Goal: Transaction & Acquisition: Purchase product/service

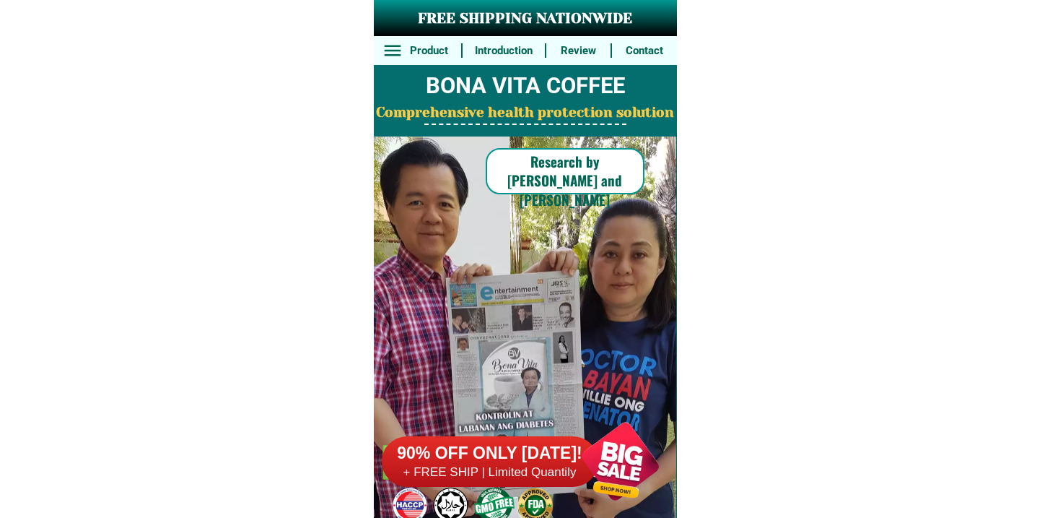
drag, startPoint x: 494, startPoint y: 271, endPoint x: 458, endPoint y: 419, distance: 152.5
click at [475, 447] on h6 "90% OFF ONLY [DATE]!" at bounding box center [490, 453] width 217 height 22
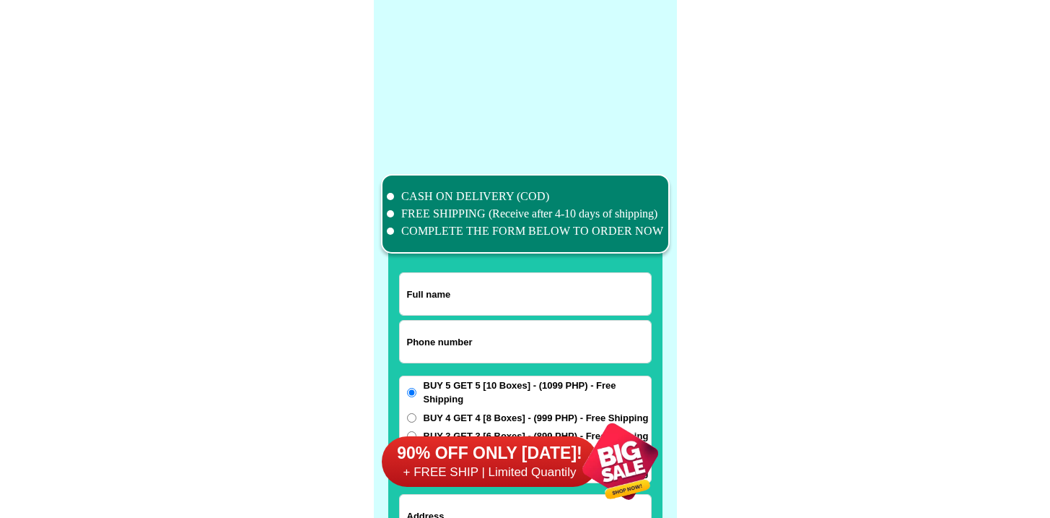
scroll to position [11220, 0]
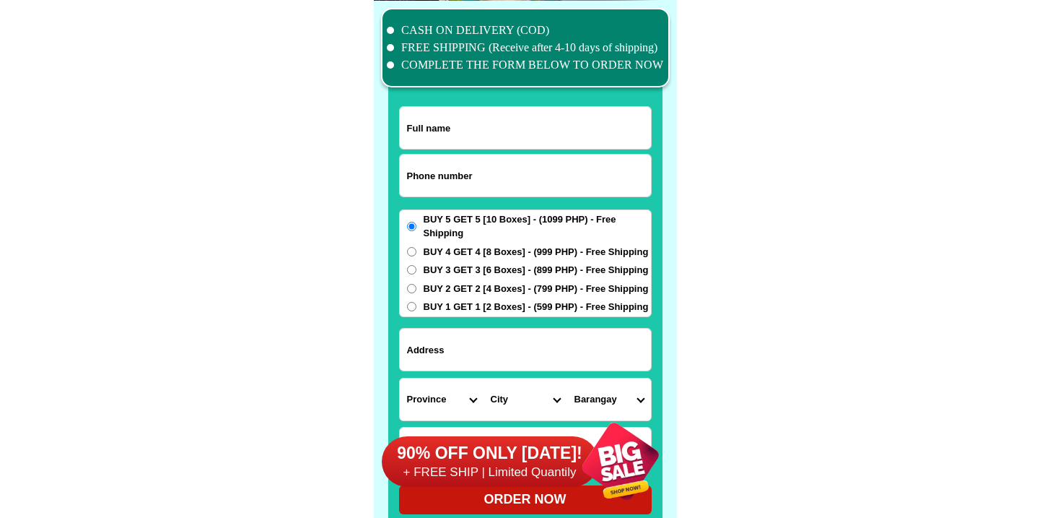
click at [465, 173] on input "Input phone_number" at bounding box center [525, 175] width 251 height 42
paste input "9455265622"
click at [411, 175] on input "9455265622" at bounding box center [525, 175] width 251 height 42
click at [407, 175] on input "9455265622" at bounding box center [525, 175] width 251 height 42
type input "09455265622"
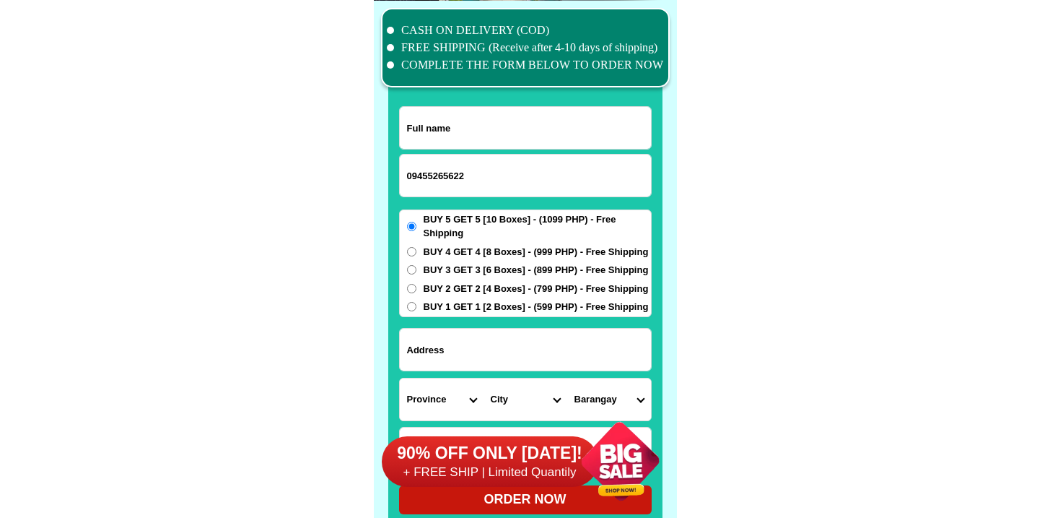
click at [419, 134] on input "Input full_name" at bounding box center [525, 128] width 251 height 42
paste input "Tey [PERSON_NAME]"
type input "Tey [PERSON_NAME]"
click at [409, 274] on input "BUY 3 GET 3 [6 Boxes] - (899 PHP) - Free Shipping" at bounding box center [411, 269] width 9 height 9
radio input "true"
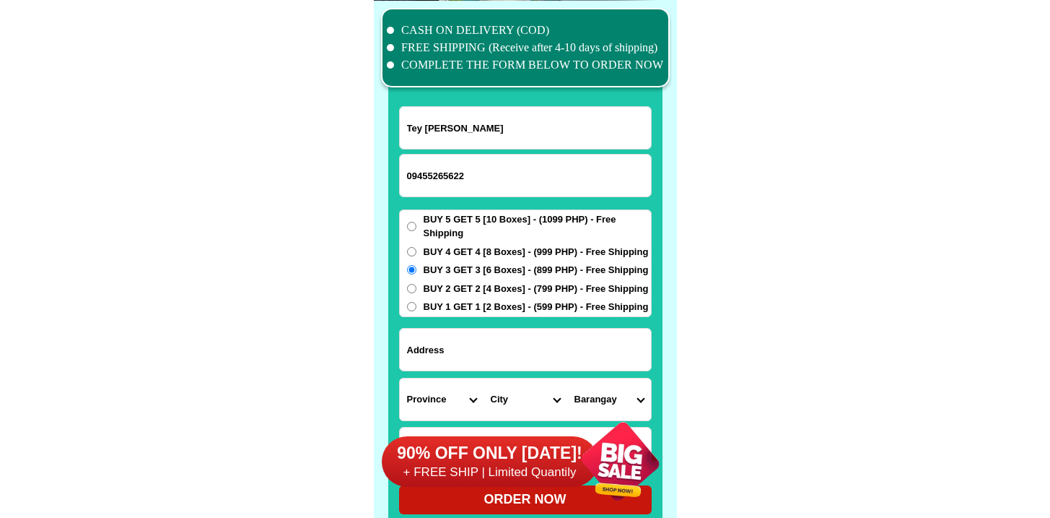
click at [457, 349] on input "Input address" at bounding box center [525, 349] width 251 height 42
paste input "Purok 7, [PERSON_NAME], [PERSON_NAME], Bohol"
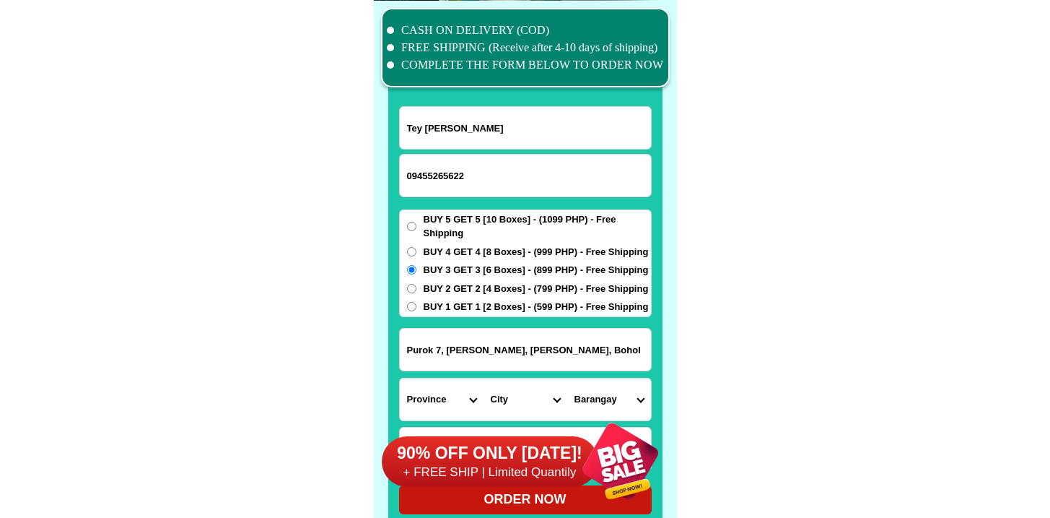
type input "Purok 7, [PERSON_NAME], [PERSON_NAME], Bohol"
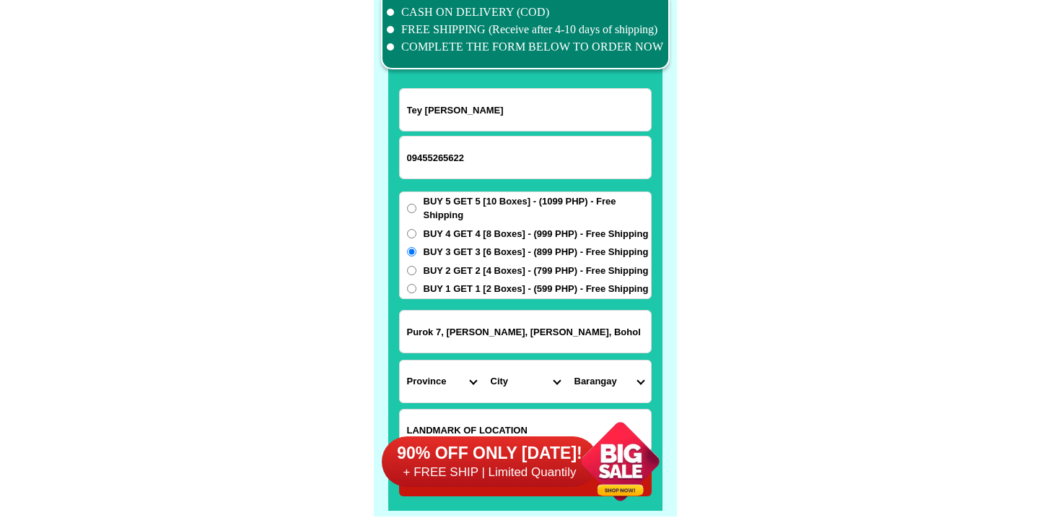
scroll to position [11264, 0]
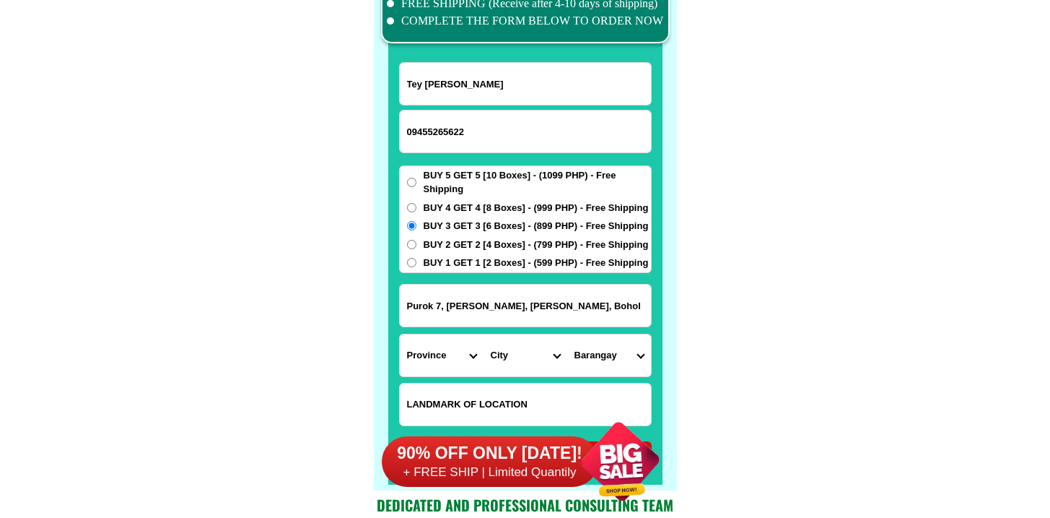
click at [467, 402] on input "Input LANDMARKOFLOCATION" at bounding box center [525, 404] width 251 height 42
paste input "Daquio Construction Services along the high way"
type input "Daquio Construction Services along the high way"
click at [435, 351] on select "Province [GEOGRAPHIC_DATA] [GEOGRAPHIC_DATA] [GEOGRAPHIC_DATA] [GEOGRAPHIC_DATA…" at bounding box center [442, 355] width 84 height 42
select select "63_137"
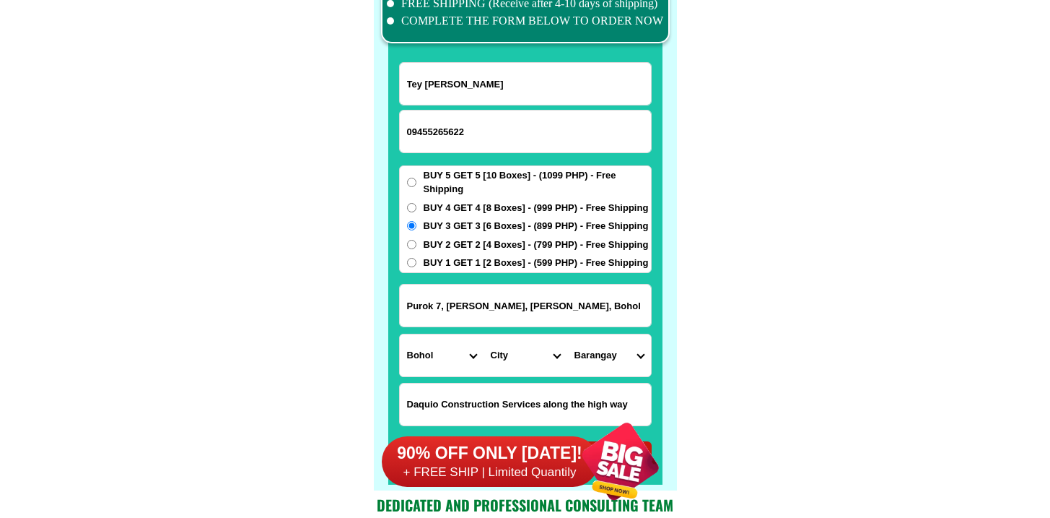
click at [400, 334] on select "Province [GEOGRAPHIC_DATA] [GEOGRAPHIC_DATA] [GEOGRAPHIC_DATA] [GEOGRAPHIC_DATA…" at bounding box center [442, 355] width 84 height 42
click at [502, 360] on select "City" at bounding box center [526, 355] width 84 height 42
select select "63_1376843"
click at [484, 334] on select "City Alburquerque Antequera Baclayon Balilihan Bien-unido Bilar Bohol-[PERSON_N…" at bounding box center [526, 355] width 84 height 42
click at [603, 362] on select "Barangay Anislag [GEOGRAPHIC_DATA]-an Canapnapan Cancatac Pandol [GEOGRAPHIC_DA…" at bounding box center [609, 355] width 84 height 42
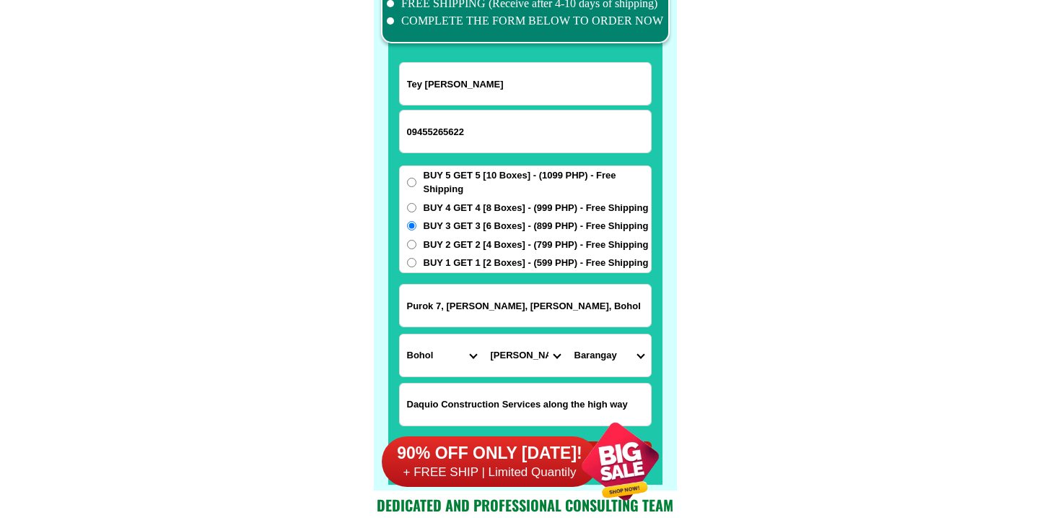
select select "63_13768438262"
click at [567, 334] on select "Barangay Anislag [GEOGRAPHIC_DATA]-an Canapnapan Cancatac Pandol [GEOGRAPHIC_DA…" at bounding box center [609, 355] width 84 height 42
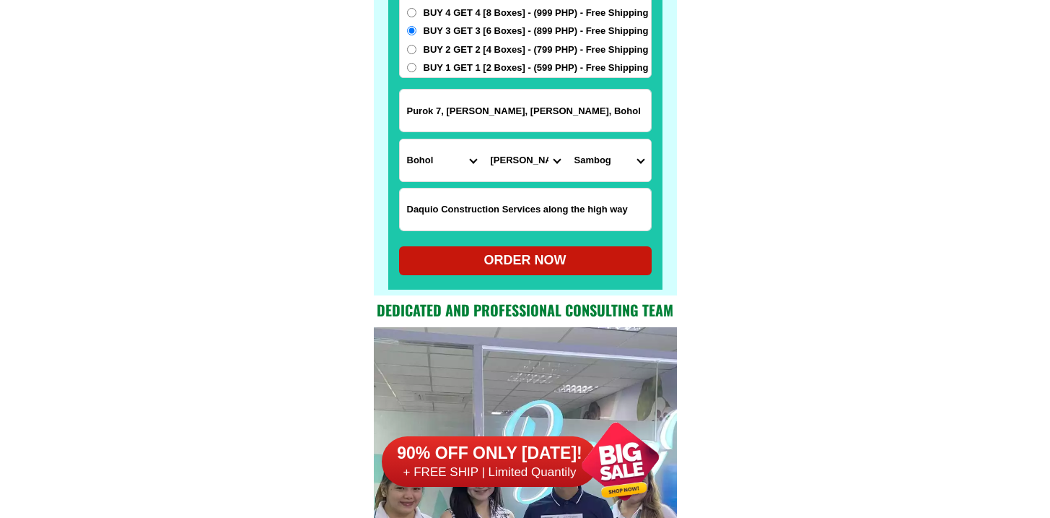
scroll to position [11419, 0]
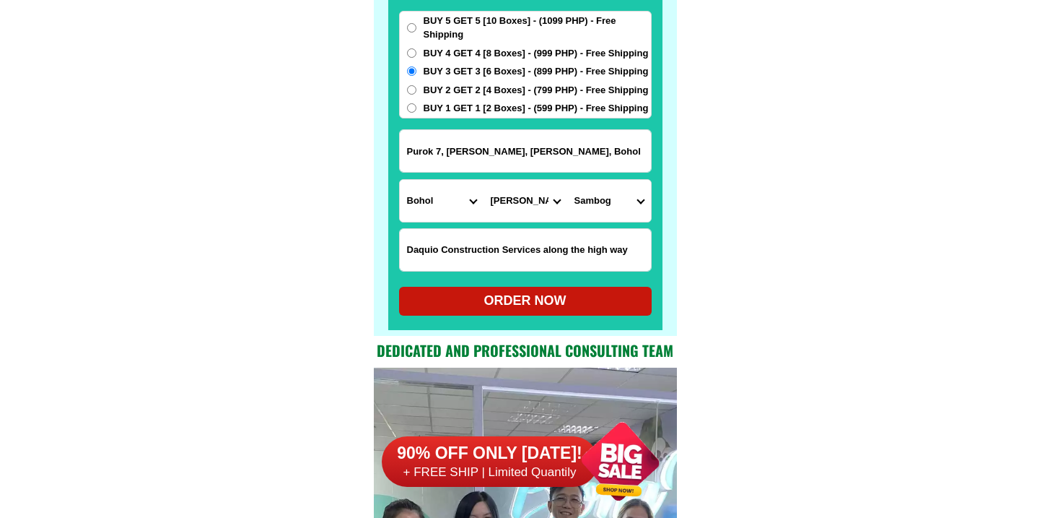
click at [532, 310] on div "ORDER NOW" at bounding box center [525, 300] width 253 height 19
radio input "true"
